Goal: Transaction & Acquisition: Purchase product/service

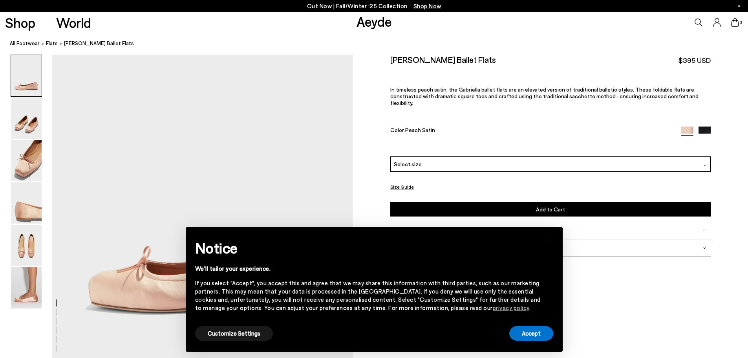
click at [697, 23] on icon at bounding box center [698, 22] width 8 height 8
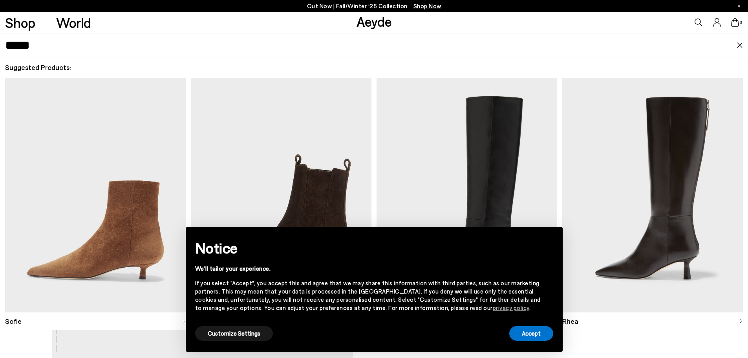
type input "*****"
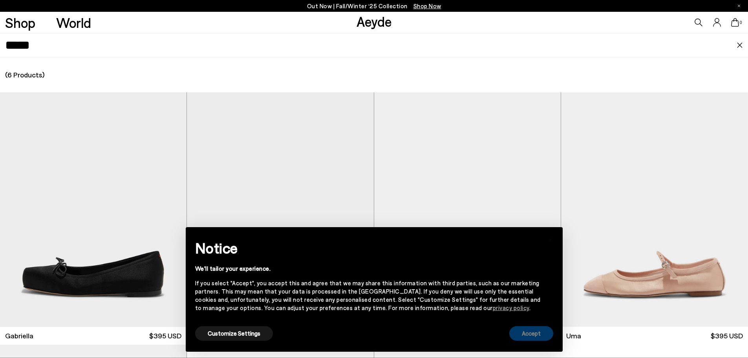
click at [533, 328] on button "Accept" at bounding box center [531, 333] width 44 height 15
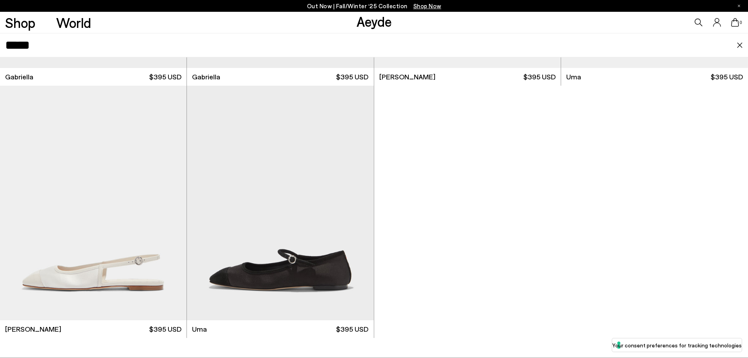
scroll to position [157, 0]
click at [171, 206] on div "Next slide" at bounding box center [171, 206] width 24 height 24
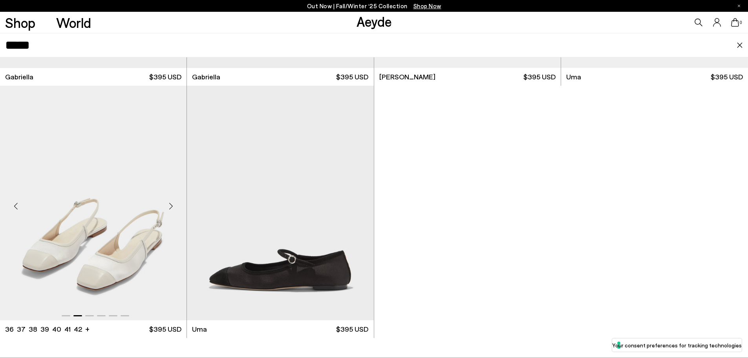
click at [171, 206] on div "Next slide" at bounding box center [171, 206] width 24 height 24
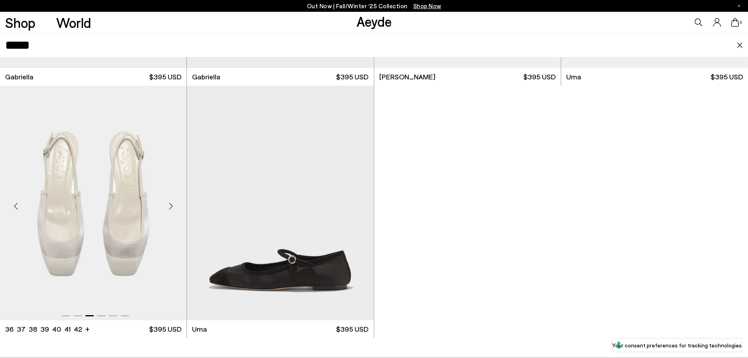
click at [171, 206] on div "Next slide" at bounding box center [171, 206] width 24 height 24
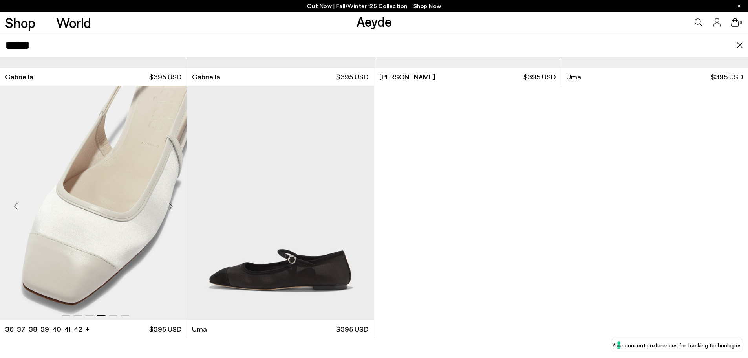
click at [171, 206] on div "Next slide" at bounding box center [171, 206] width 24 height 24
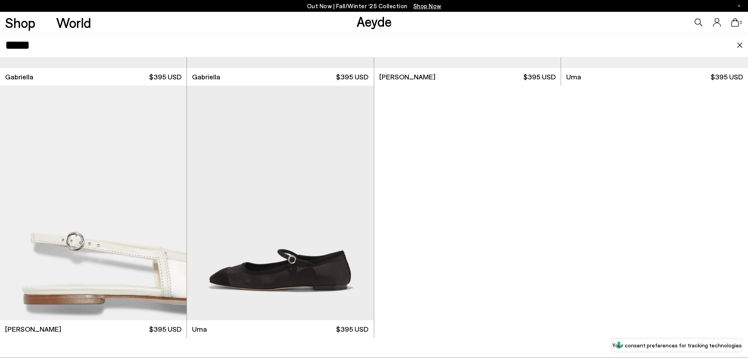
scroll to position [62, 0]
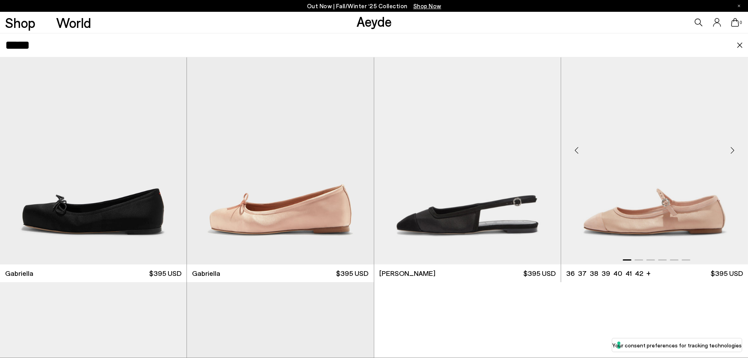
click at [729, 151] on div "Next slide" at bounding box center [732, 151] width 24 height 24
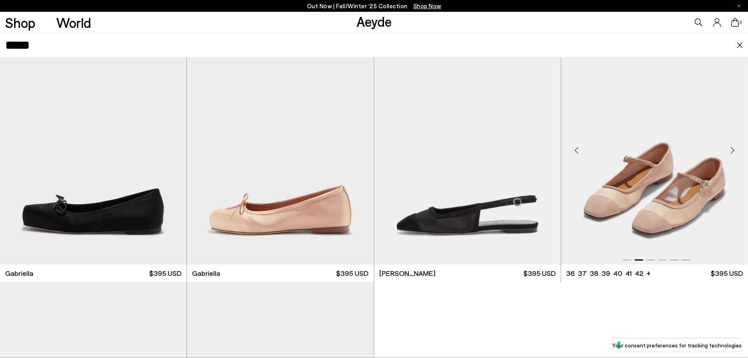
click at [729, 151] on div "Next slide" at bounding box center [732, 151] width 24 height 24
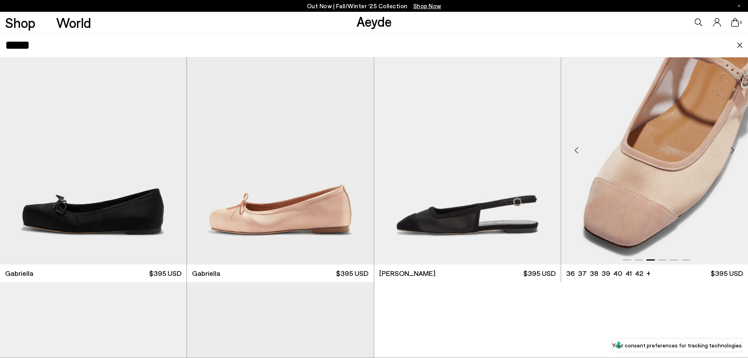
click at [729, 151] on div "Next slide" at bounding box center [732, 151] width 24 height 24
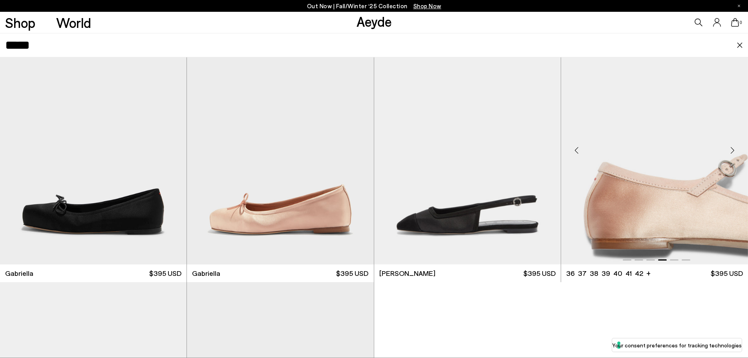
click at [729, 151] on div "Next slide" at bounding box center [732, 151] width 24 height 24
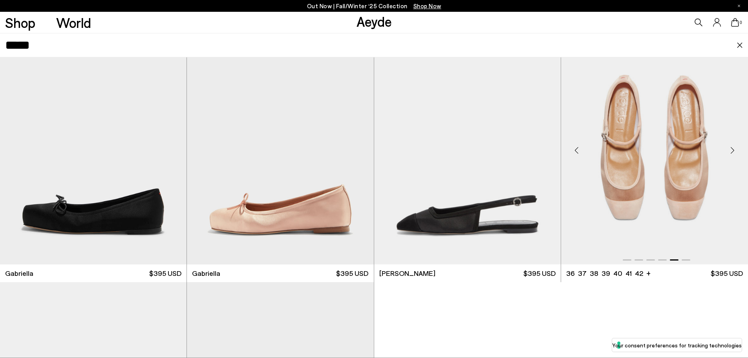
click at [729, 151] on div "Next slide" at bounding box center [732, 151] width 24 height 24
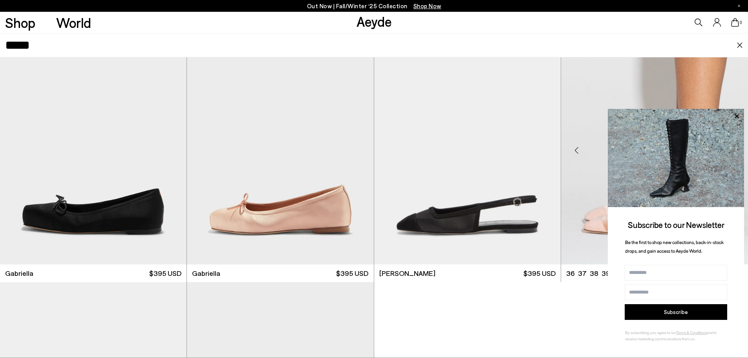
click at [580, 186] on img "6 / 6" at bounding box center [654, 147] width 187 height 234
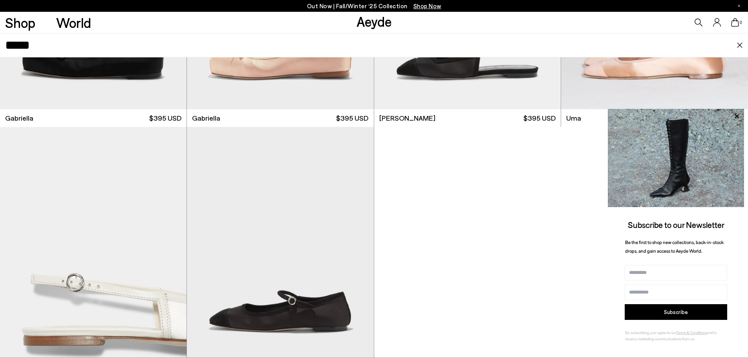
scroll to position [259, 0]
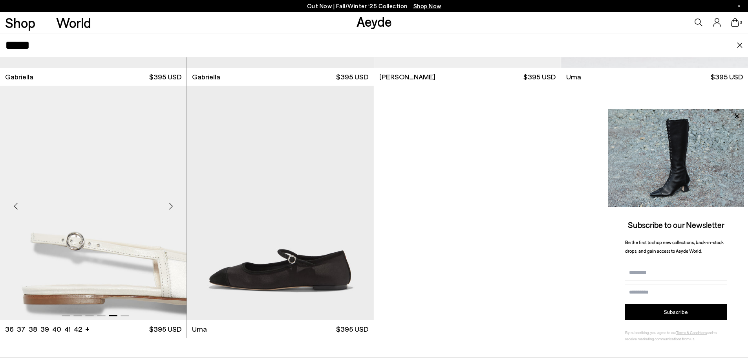
click at [171, 207] on div "Next slide" at bounding box center [171, 206] width 24 height 24
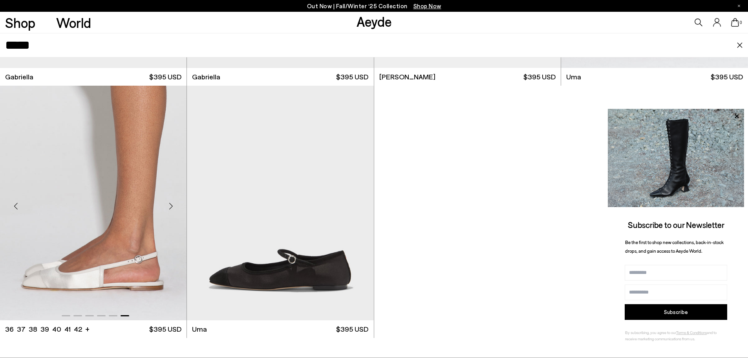
click at [171, 207] on div "Next slide" at bounding box center [171, 206] width 24 height 24
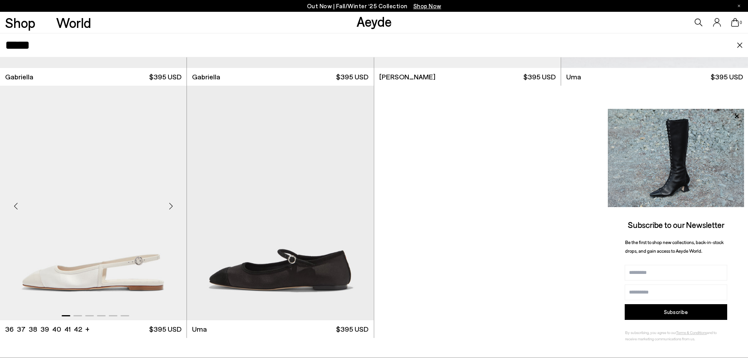
click at [171, 207] on div "Next slide" at bounding box center [171, 206] width 24 height 24
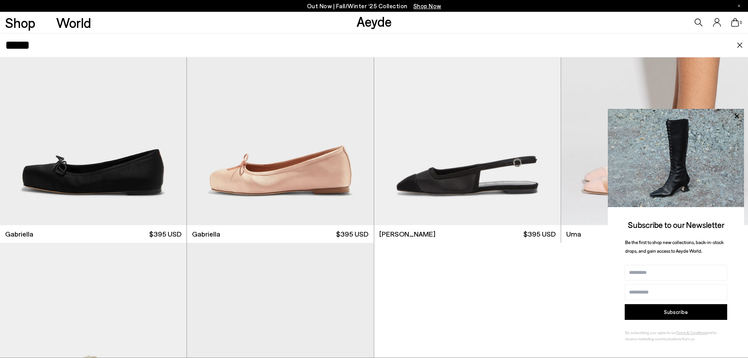
scroll to position [0, 0]
